Goal: Check status: Check status

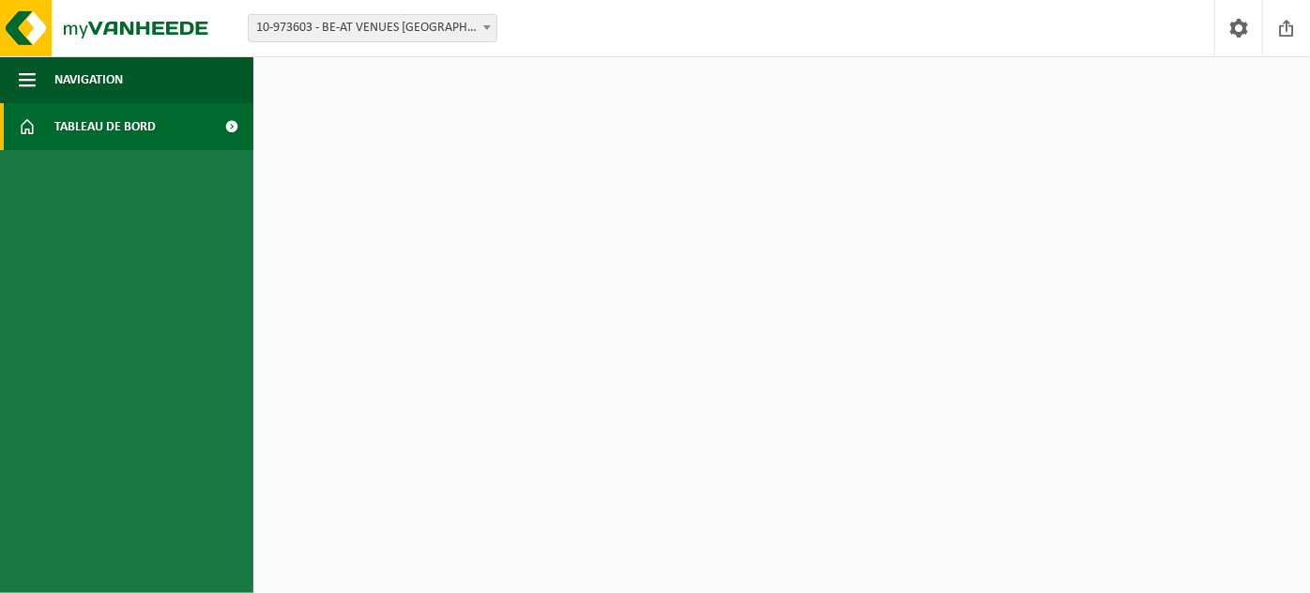
click at [222, 116] on span at bounding box center [232, 126] width 42 height 47
click at [1277, 29] on span at bounding box center [1286, 27] width 28 height 55
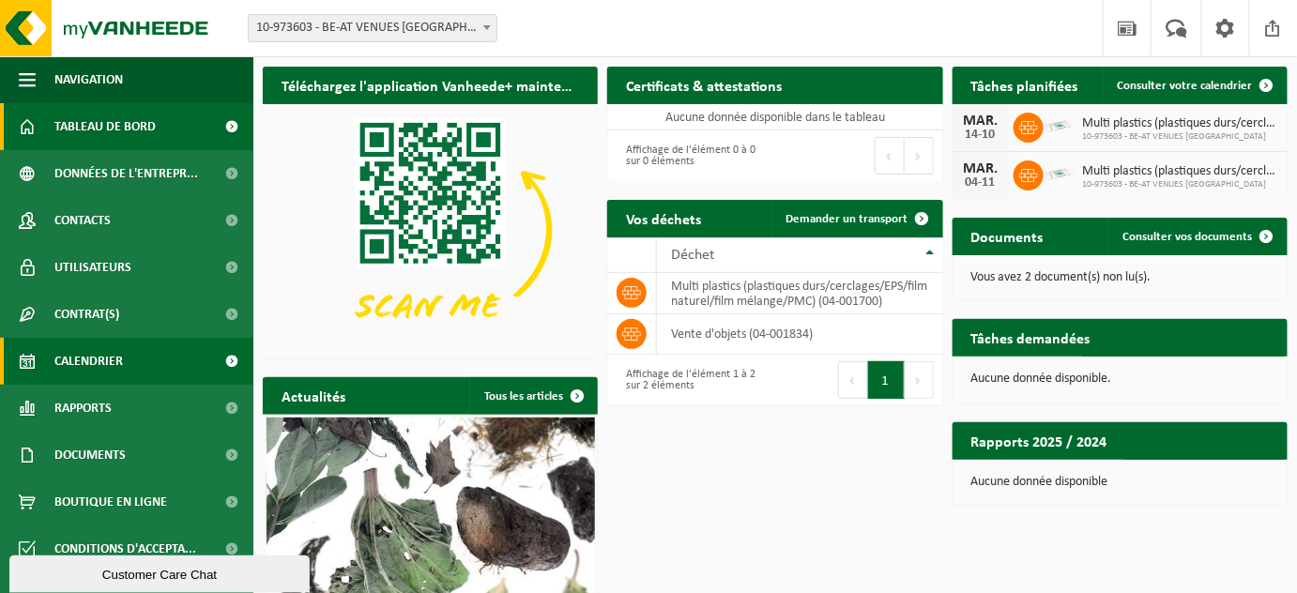
click at [90, 350] on span "Calendrier" at bounding box center [88, 361] width 68 height 47
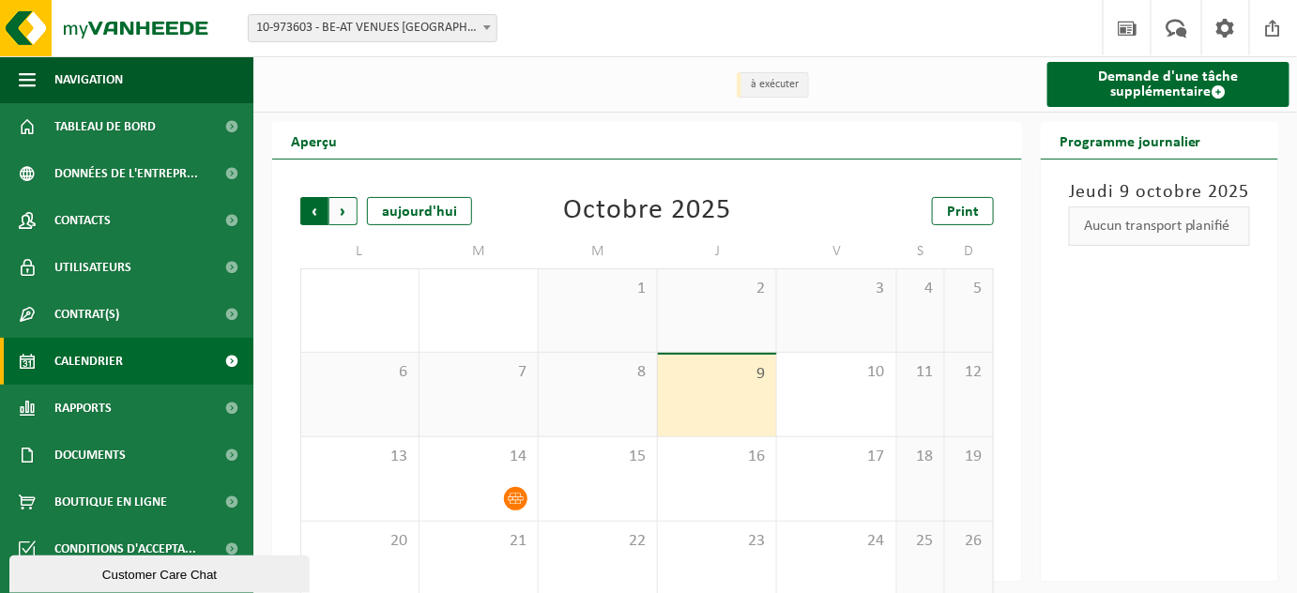
click at [342, 205] on span "Suivant" at bounding box center [343, 211] width 28 height 28
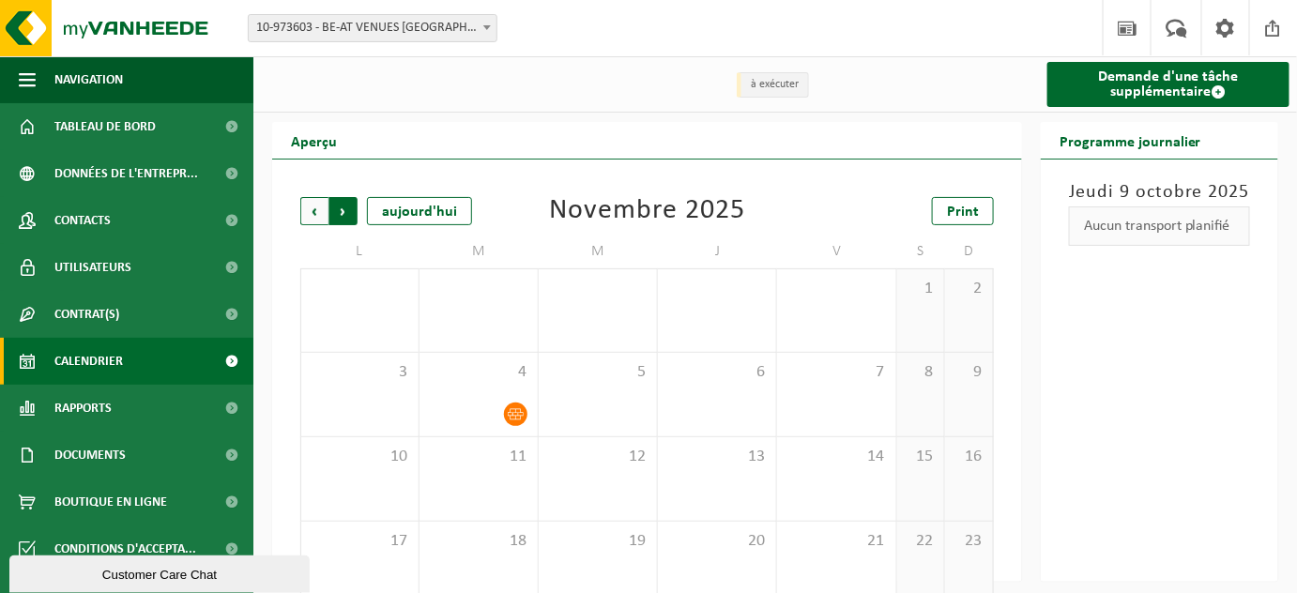
click at [316, 210] on span "Précédent" at bounding box center [314, 211] width 28 height 28
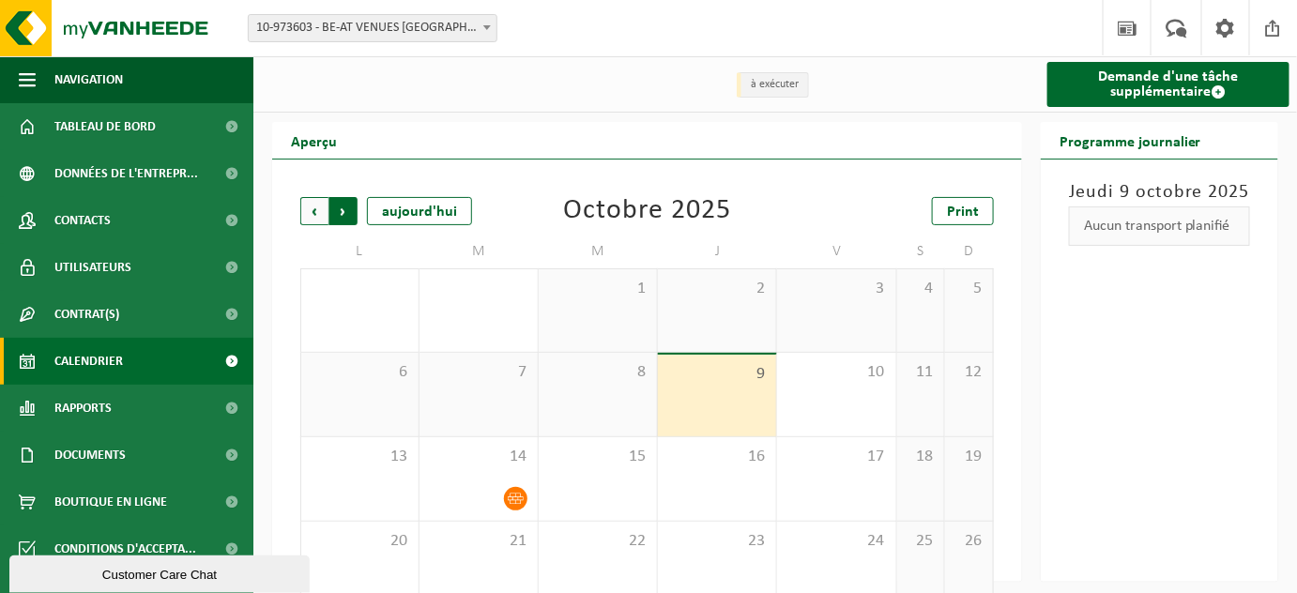
scroll to position [117, 0]
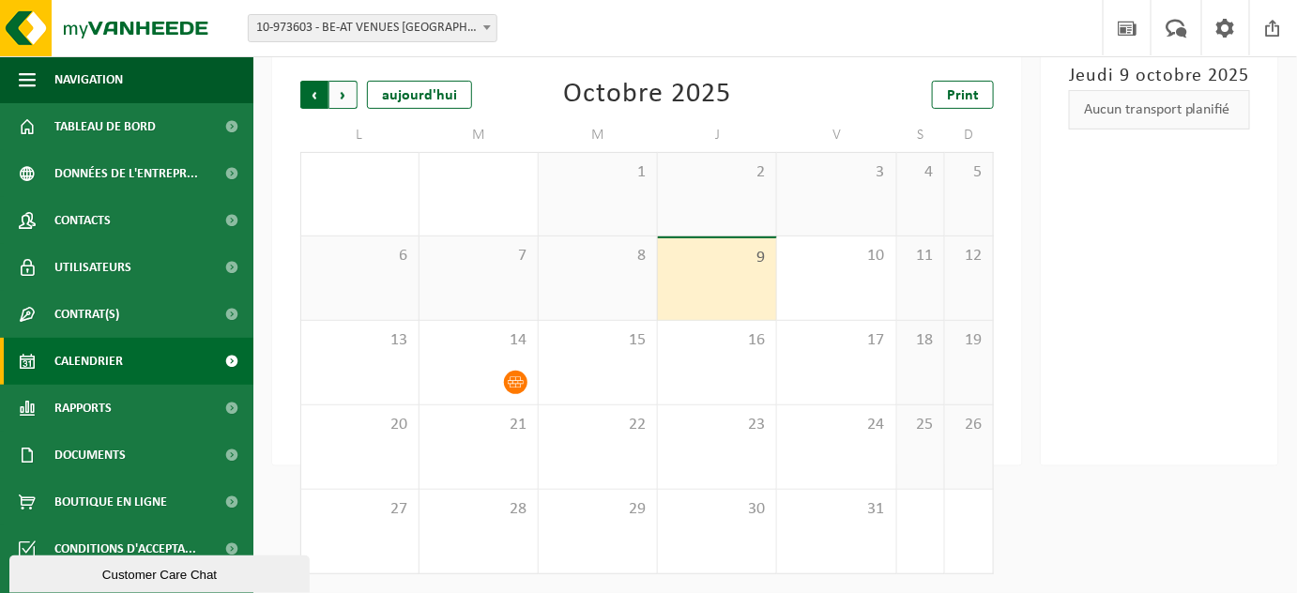
click at [345, 99] on span "Suivant" at bounding box center [343, 95] width 28 height 28
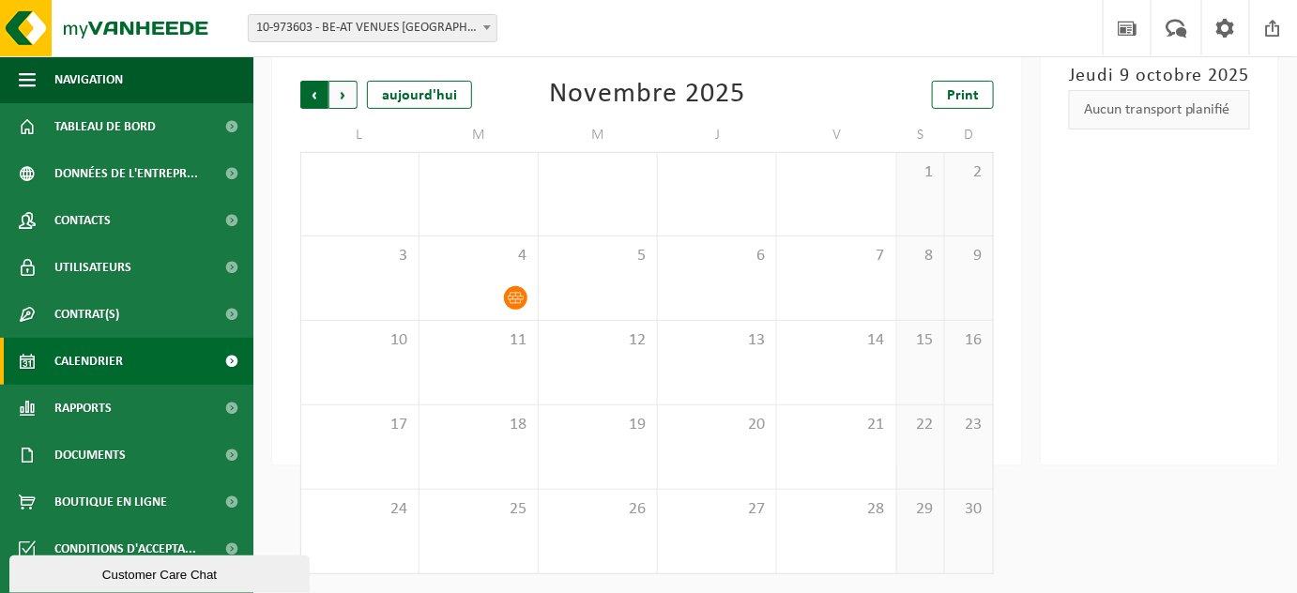
click at [340, 97] on span "Suivant" at bounding box center [343, 95] width 28 height 28
click at [314, 99] on span "Précédent" at bounding box center [314, 95] width 28 height 28
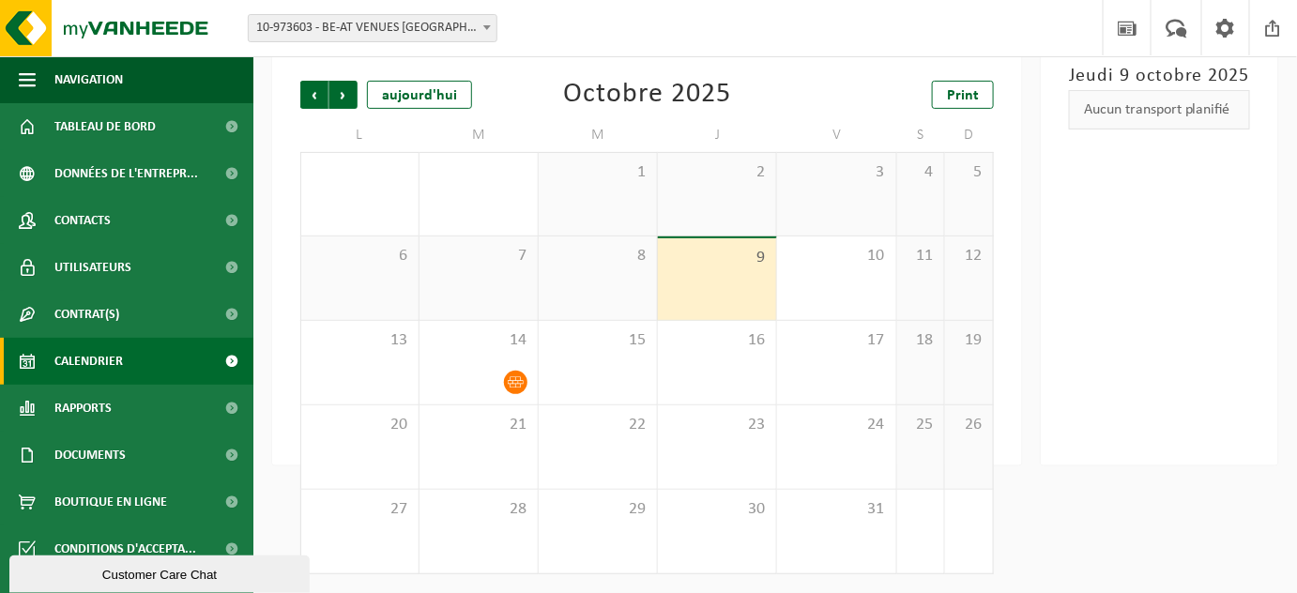
click at [521, 74] on div "Précédent Suivant aujourd'hui Octobre 2025 Print L M M J V S D 29 30 1 2 3 4 5 …" at bounding box center [647, 327] width 712 height 531
